Goal: Task Accomplishment & Management: Manage account settings

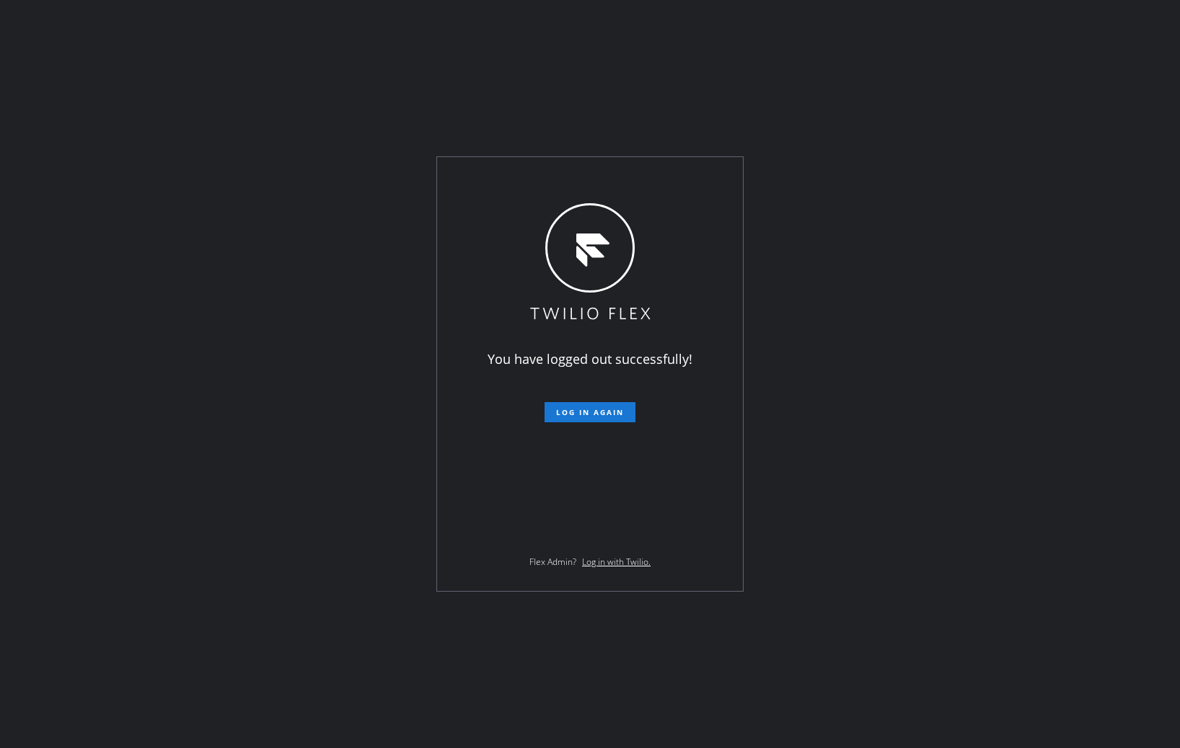
drag, startPoint x: 0, startPoint y: 0, endPoint x: 1171, endPoint y: 447, distance: 1253.4
click at [598, 417] on span "Log in again" at bounding box center [590, 412] width 68 height 10
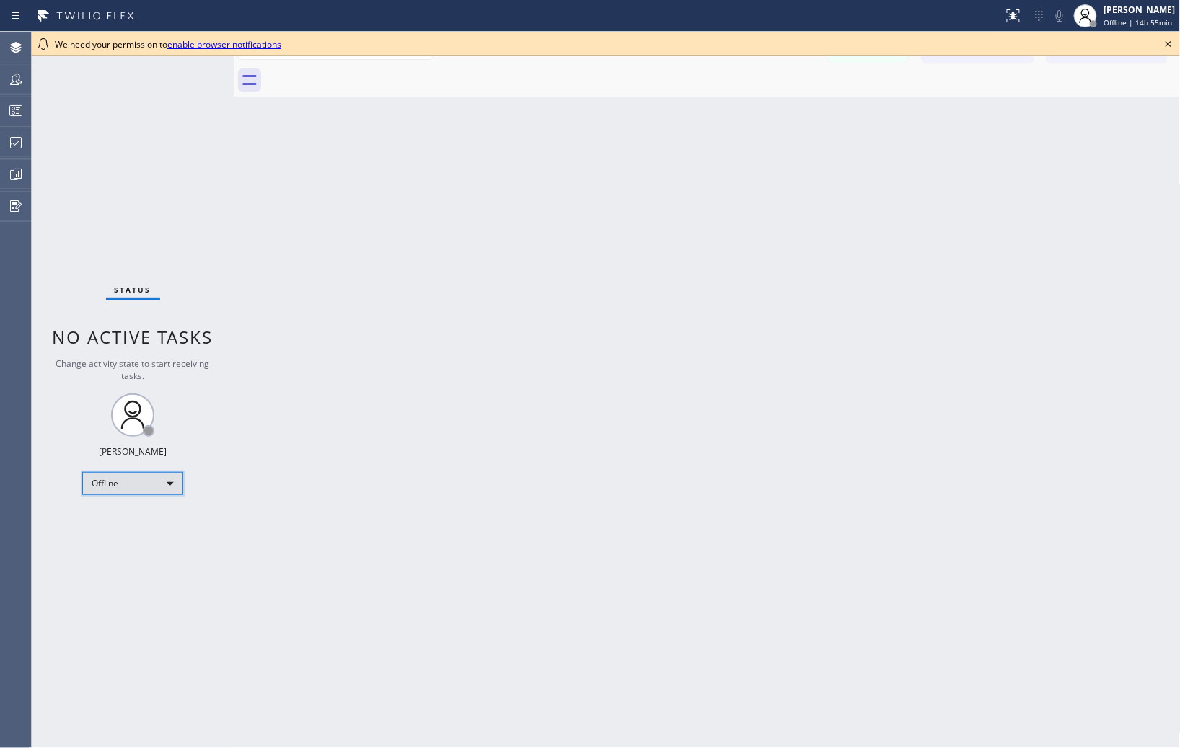
click at [162, 487] on div "Offline" at bounding box center [132, 483] width 101 height 23
click at [131, 537] on li "Unavailable" at bounding box center [132, 539] width 98 height 17
click at [1165, 45] on icon at bounding box center [1167, 43] width 17 height 17
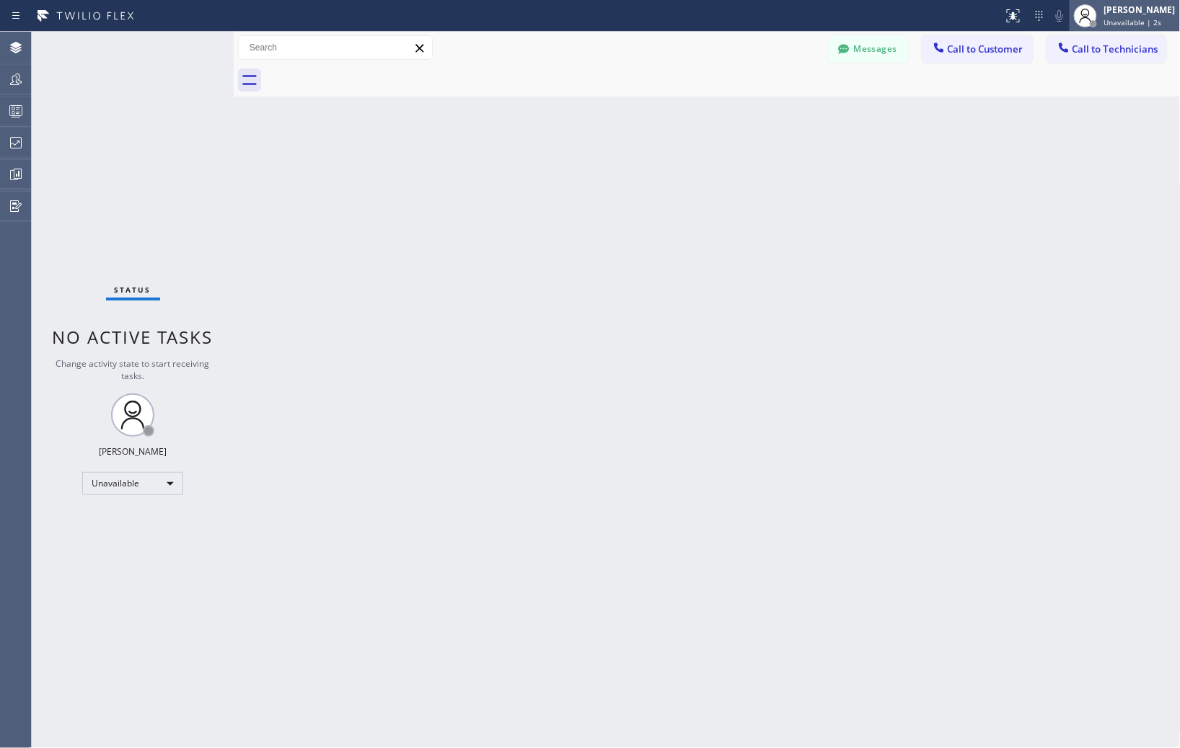
click at [1125, 18] on span "Unavailable | 2s" at bounding box center [1133, 22] width 58 height 10
click at [738, 270] on div "Back to Dashboard Change Sender ID Customers Technicians Select a contact Outbo…" at bounding box center [707, 390] width 947 height 717
drag, startPoint x: 821, startPoint y: 271, endPoint x: 827, endPoint y: 268, distance: 7.4
click at [821, 271] on div "Back to Dashboard Change Sender ID Customers Technicians Select a contact Outbo…" at bounding box center [707, 390] width 947 height 717
click at [874, 306] on div "Back to Dashboard Change Sender ID Customers Technicians Select a contact Outbo…" at bounding box center [707, 390] width 947 height 717
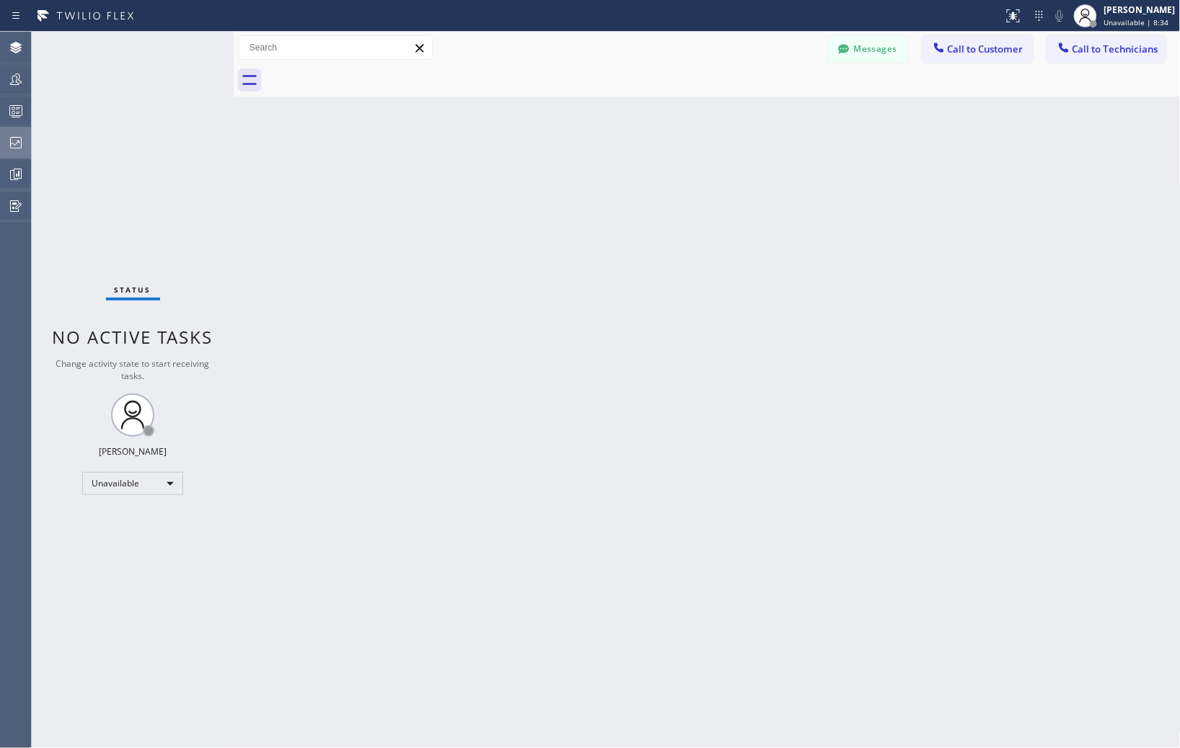
drag, startPoint x: 14, startPoint y: 144, endPoint x: 24, endPoint y: 149, distance: 10.6
click at [13, 144] on icon at bounding box center [15, 142] width 17 height 17
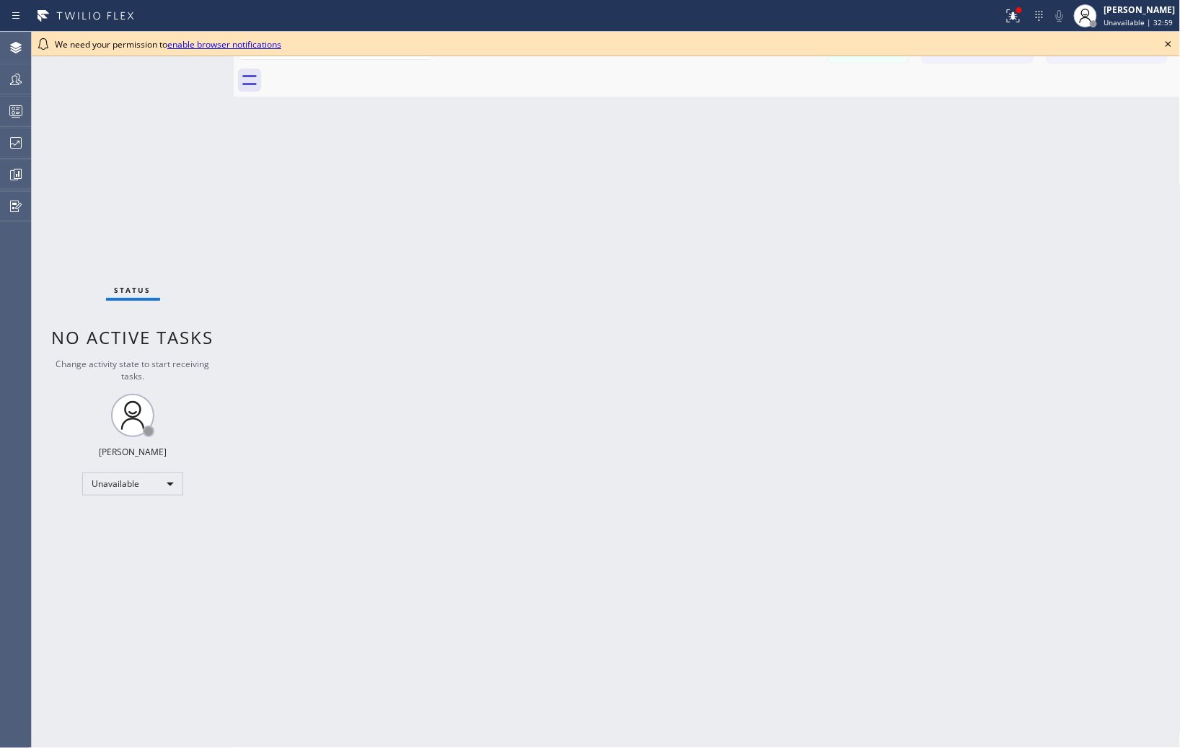
click at [1173, 43] on icon at bounding box center [1167, 43] width 17 height 17
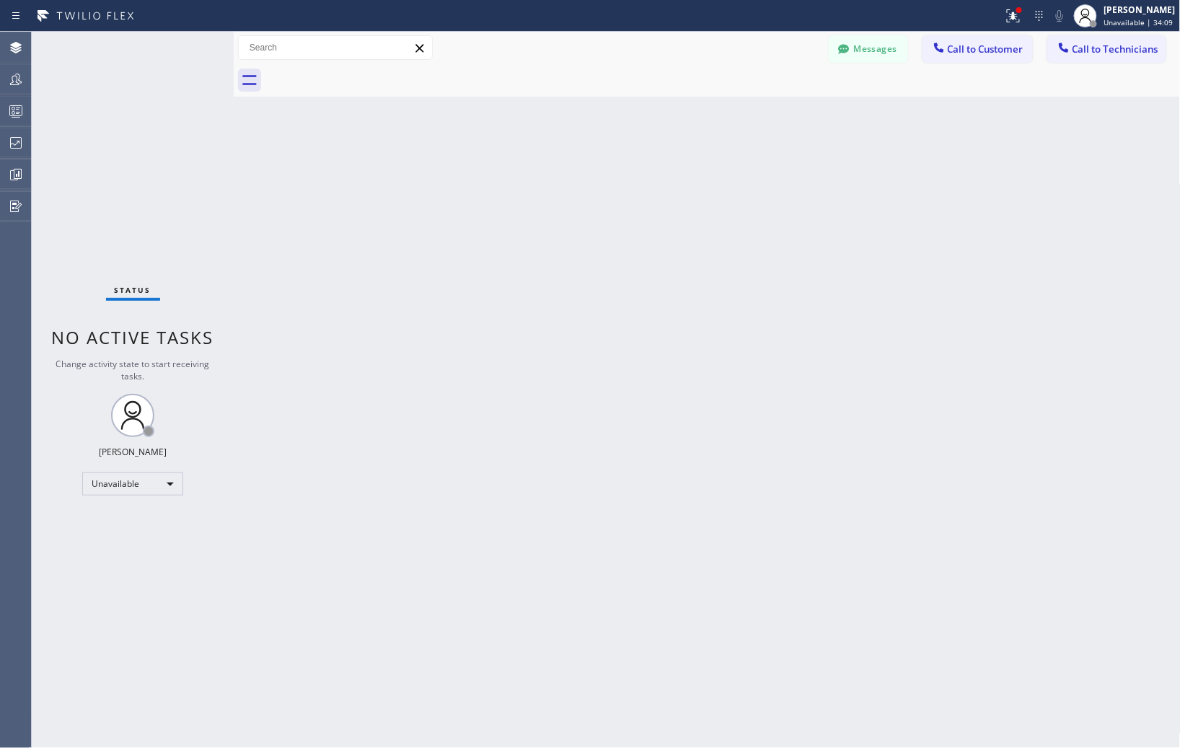
click at [977, 300] on div "Back to Dashboard Change Sender ID Customers Technicians Select a contact Outbo…" at bounding box center [707, 390] width 947 height 716
